Goal: Book appointment/travel/reservation

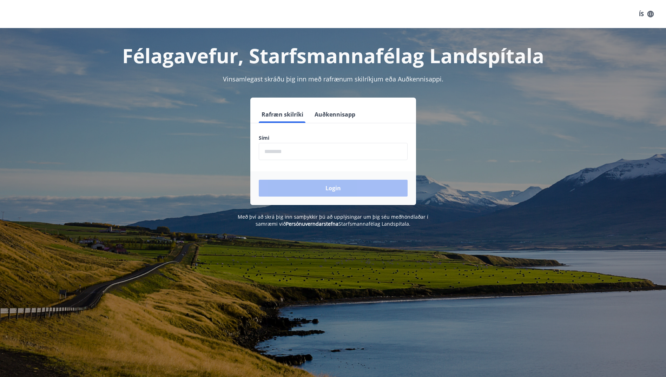
click at [299, 154] on input "phone" at bounding box center [333, 151] width 149 height 17
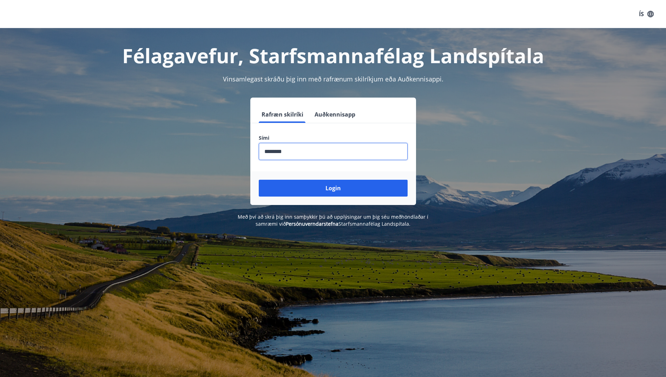
type input "********"
click at [259, 180] on button "Login" at bounding box center [333, 188] width 149 height 17
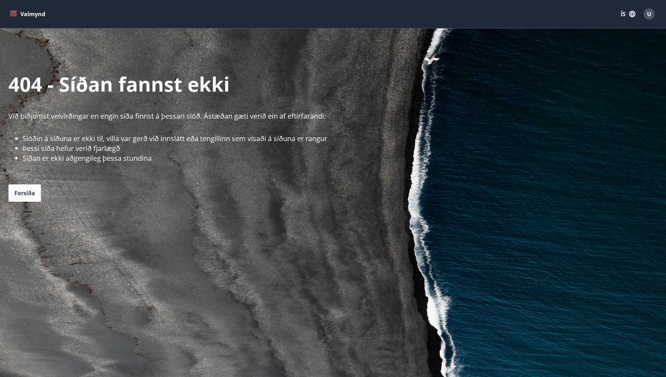
click at [15, 13] on icon "menu" at bounding box center [13, 14] width 7 height 7
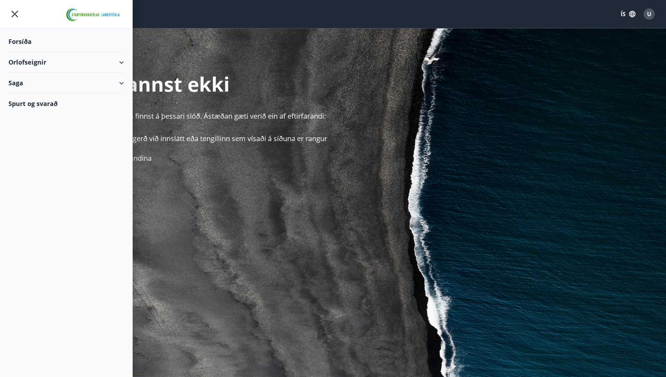
click at [123, 63] on div "Orlofseignir" at bounding box center [66, 62] width 116 height 21
click at [34, 80] on div "Framboð" at bounding box center [66, 80] width 104 height 15
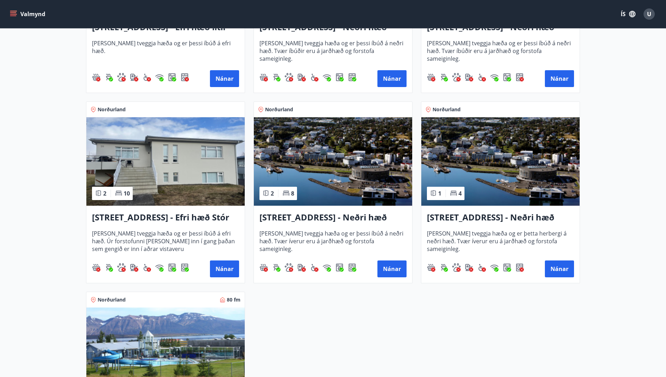
scroll to position [808, 0]
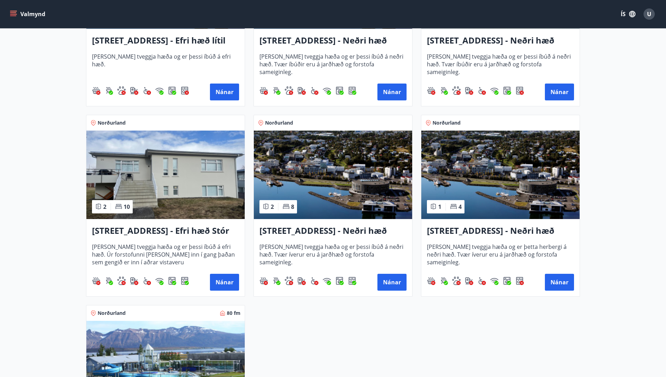
click at [485, 192] on img at bounding box center [501, 175] width 158 height 89
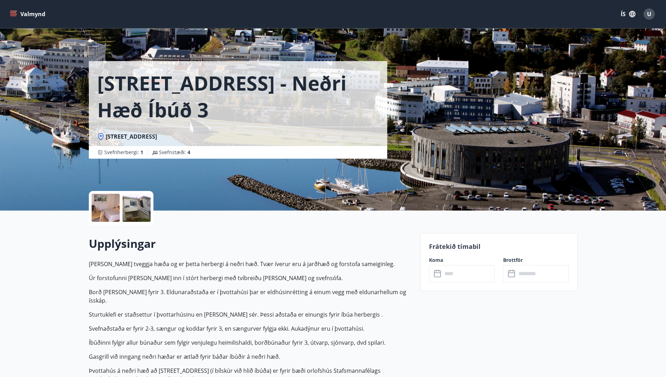
click at [104, 202] on div at bounding box center [106, 208] width 28 height 28
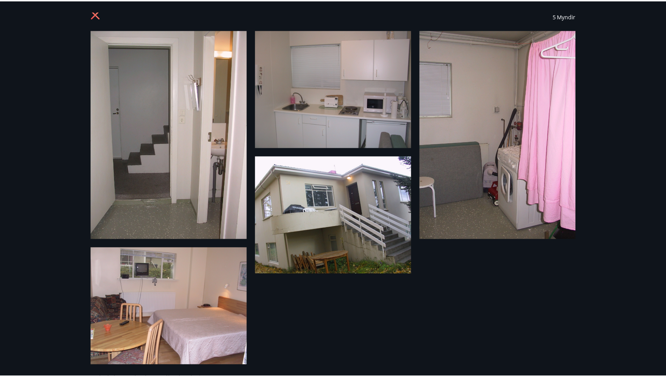
scroll to position [12, 0]
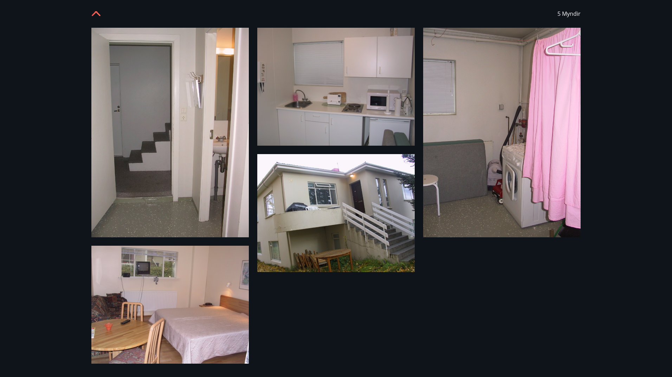
click at [97, 14] on icon at bounding box center [96, 12] width 11 height 11
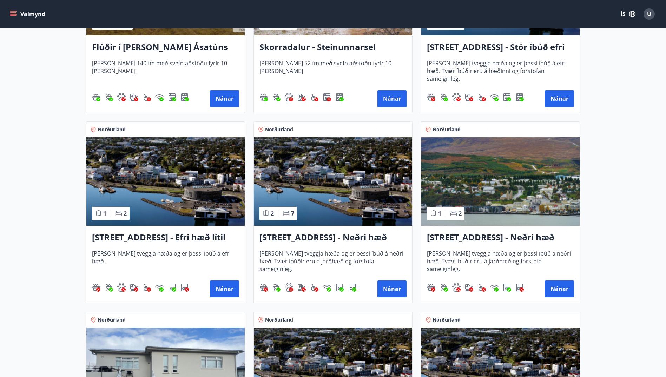
scroll to position [773, 0]
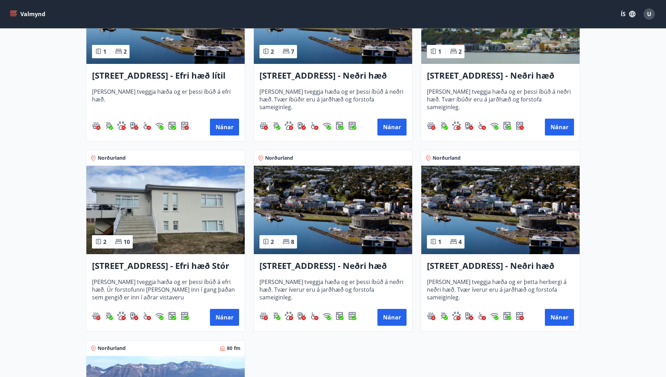
click at [360, 268] on h3 "[STREET_ADDRESS] - Neðri hæð íbúð 2" at bounding box center [333, 266] width 147 height 13
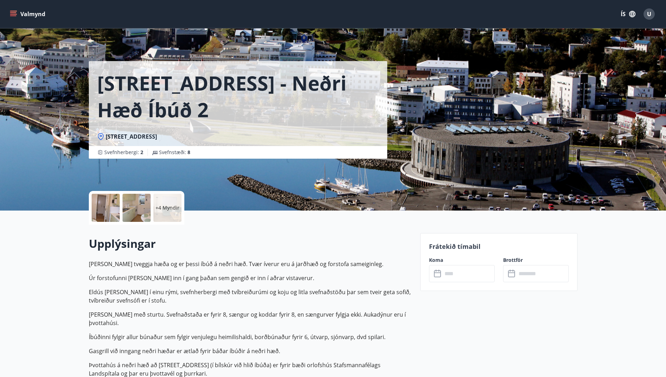
click at [112, 209] on div at bounding box center [106, 208] width 28 height 28
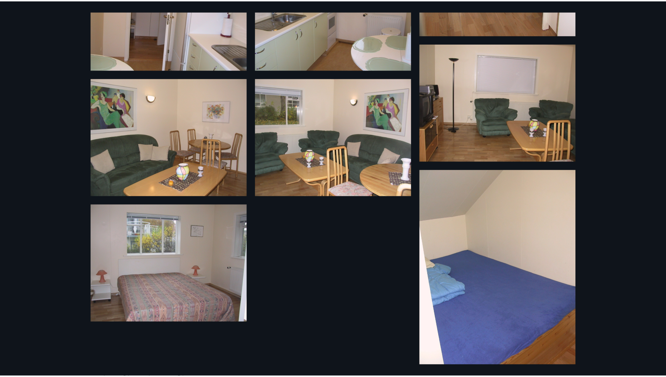
scroll to position [230, 0]
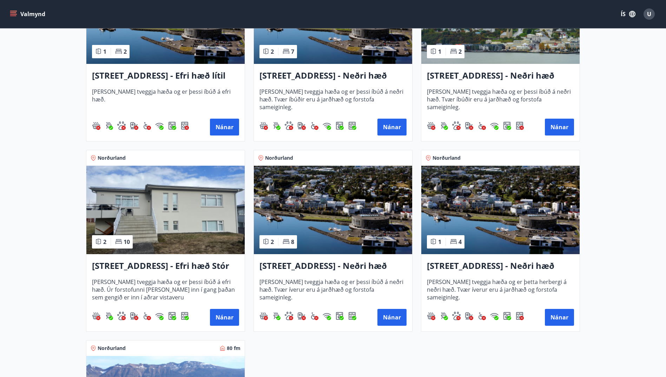
click at [329, 240] on img at bounding box center [333, 210] width 158 height 89
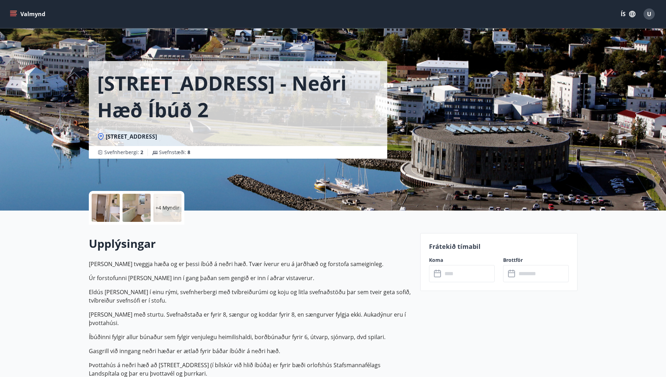
click at [112, 213] on div at bounding box center [106, 208] width 28 height 28
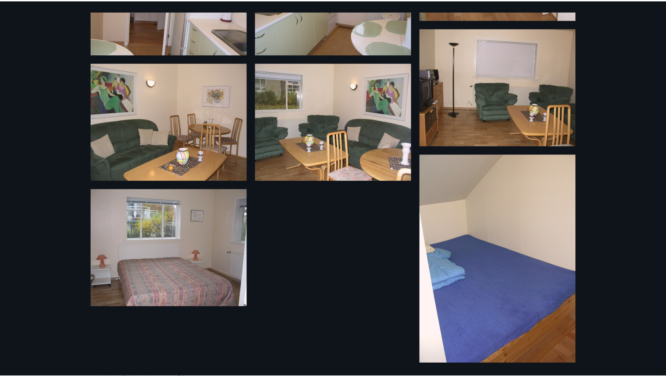
scroll to position [230, 0]
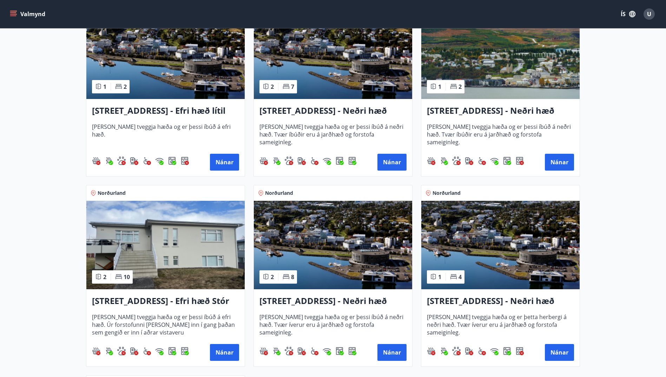
click at [204, 239] on img at bounding box center [165, 245] width 158 height 89
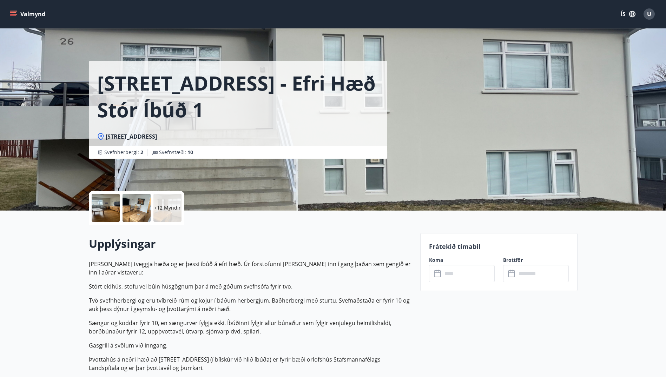
click at [109, 209] on div at bounding box center [106, 208] width 28 height 28
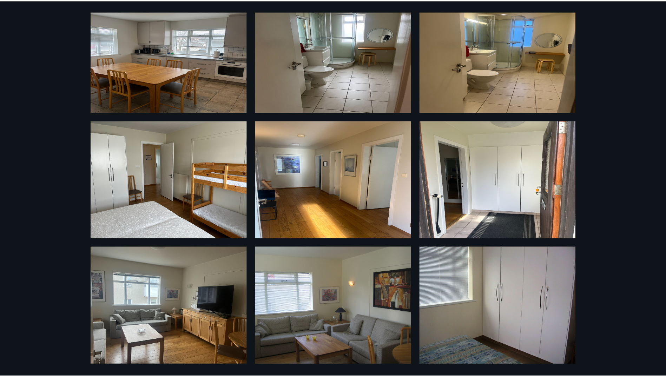
scroll to position [426, 0]
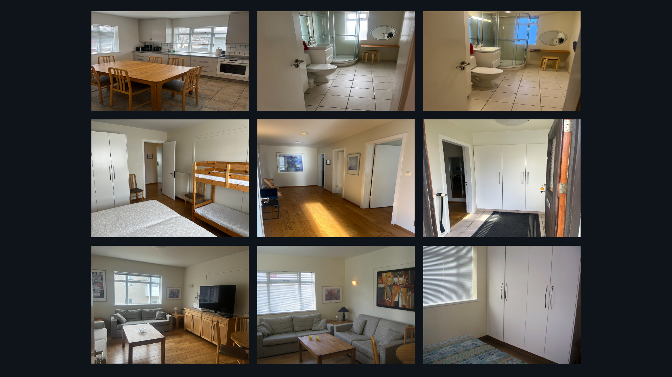
click at [501, 342] on img at bounding box center [501, 305] width 157 height 118
